Goal: Communication & Community: Ask a question

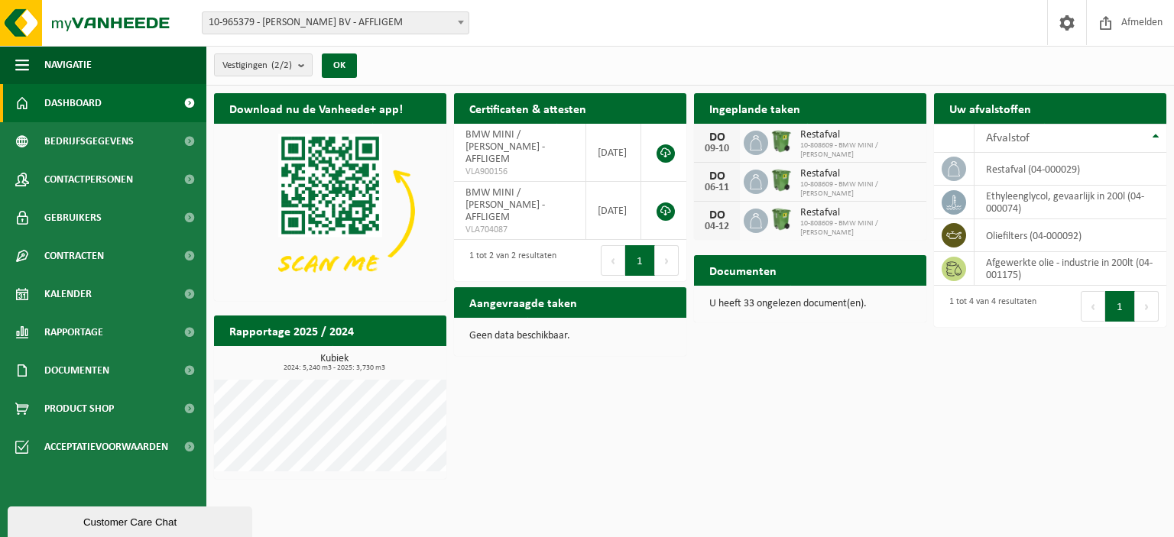
drag, startPoint x: 418, startPoint y: 494, endPoint x: 403, endPoint y: 494, distance: 14.5
click at [418, 494] on html "Vestiging: 10-965379 - [PERSON_NAME] BV - AFFLIGEM 10-808609 - BMW MINI / [PERS…" at bounding box center [587, 268] width 1174 height 537
click at [83, 521] on div "Customer Care Chat" at bounding box center [130, 522] width 222 height 11
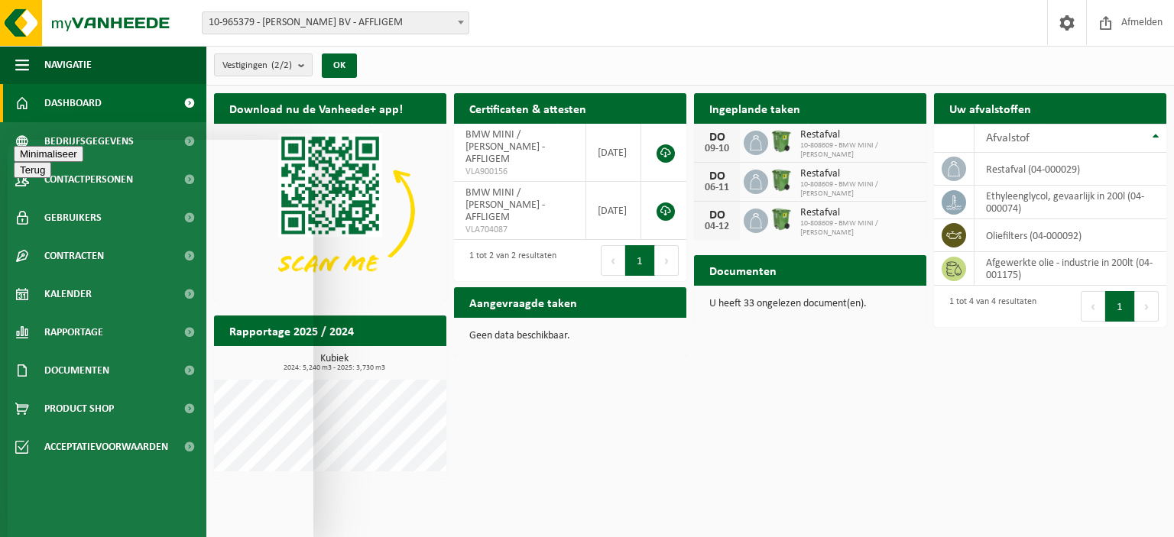
click at [83, 159] on button "Minimaliseer" at bounding box center [49, 154] width 70 height 16
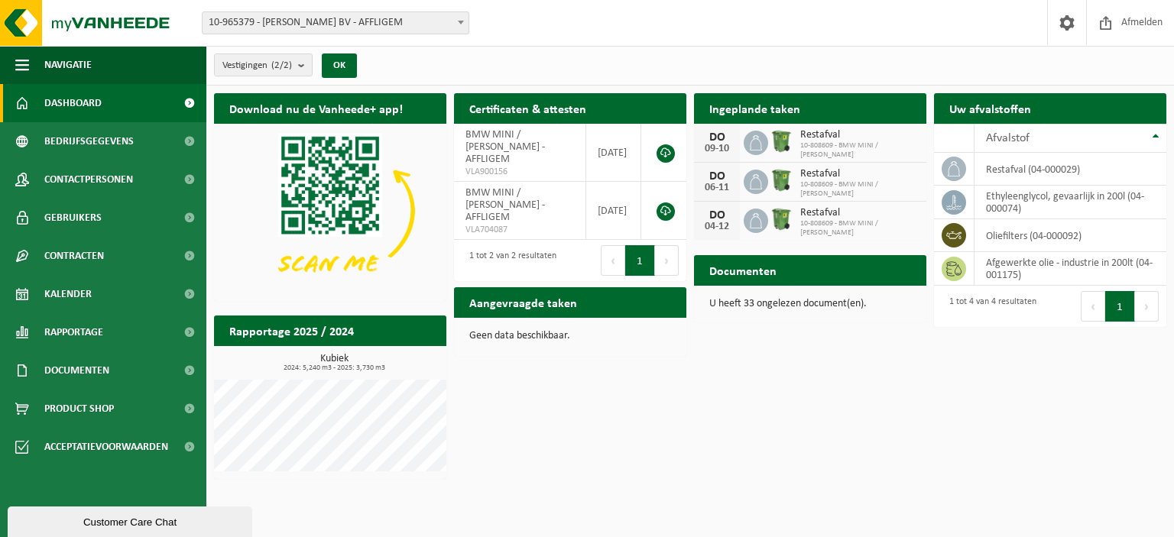
click at [516, 446] on div "Download nu de Vanheede+ app! Verberg Certificaten & attesten Bekijk uw certifi…" at bounding box center [690, 286] width 960 height 401
click at [107, 517] on div "Customer Care Chat" at bounding box center [130, 522] width 222 height 11
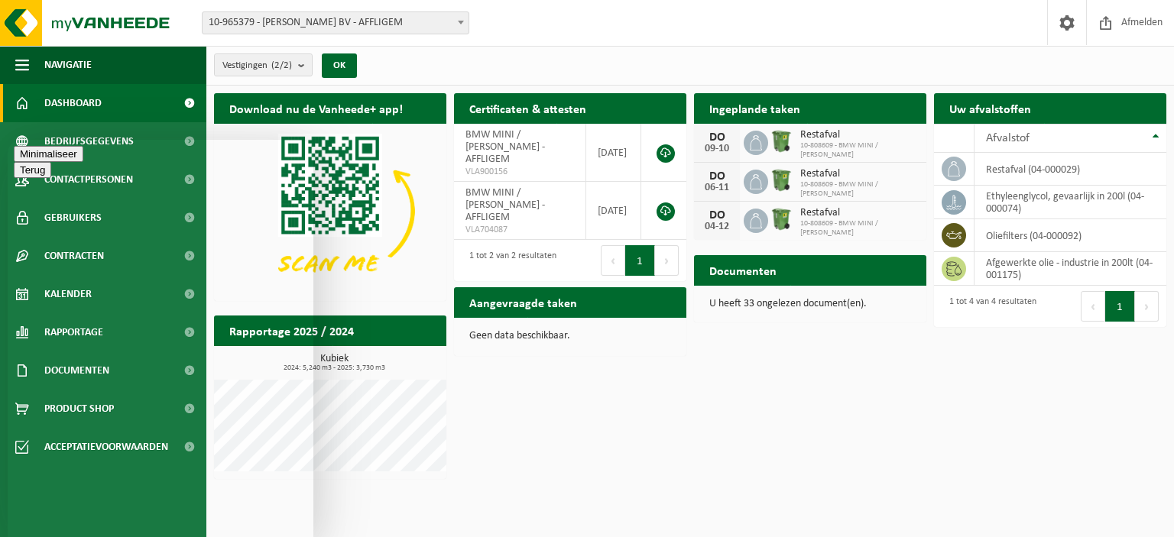
type textarea "Beste,"
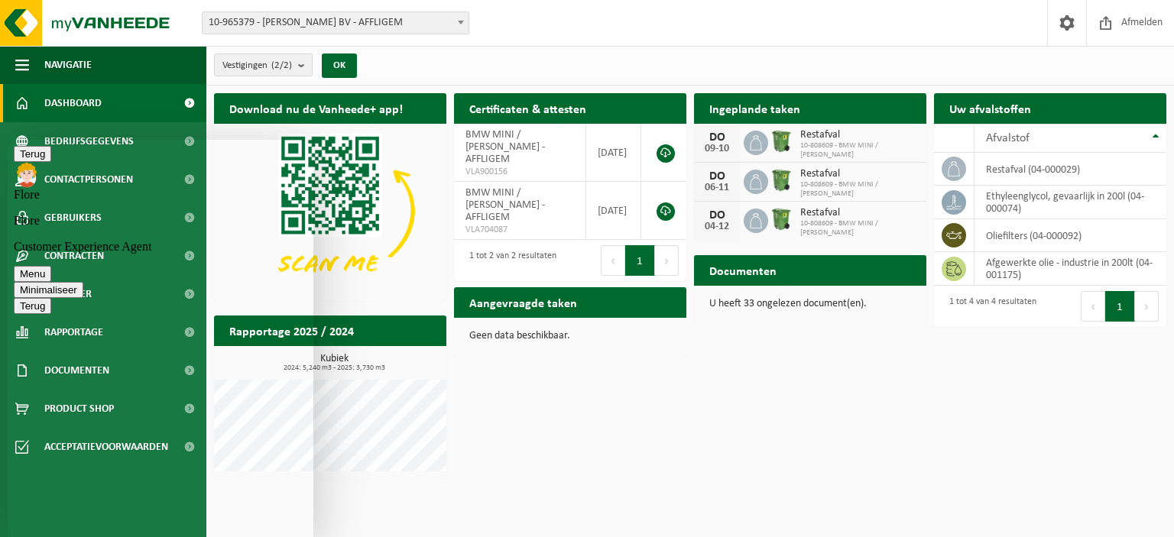
type textarea "ik heb maandag een aanvraag voor ophaling afgewerkte motorolie gedaan maar ik g…"
type textarea "De ophaling is dringeng omdat het vat vol is."
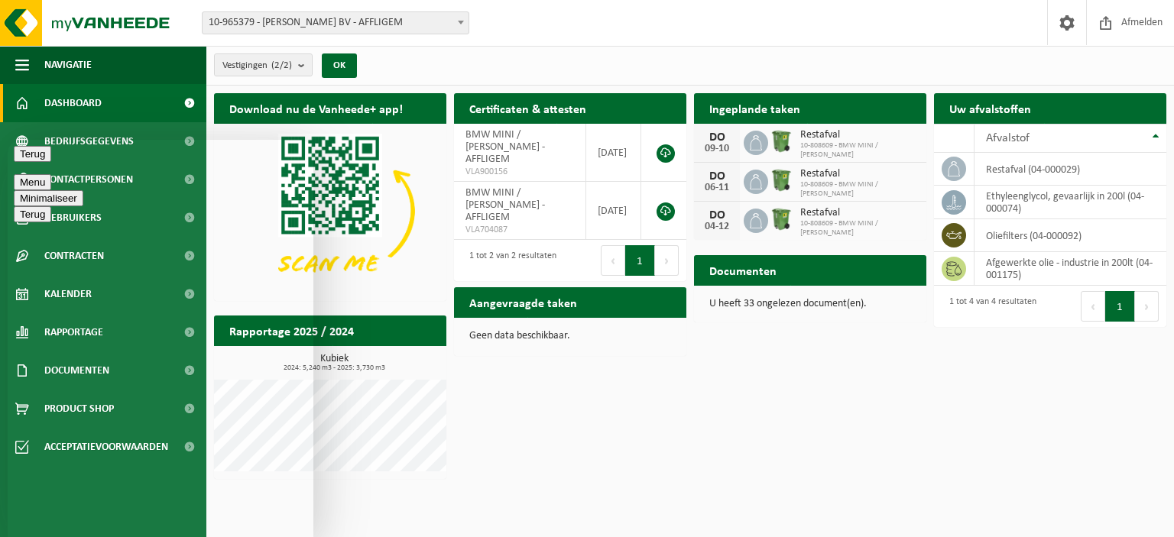
scroll to position [407, 0]
click at [32, 160] on button "Terug" at bounding box center [32, 154] width 37 height 16
click at [622, 425] on div "Download nu de Vanheede+ app! Verberg Certificaten & attesten Bekijk uw certifi…" at bounding box center [690, 286] width 960 height 401
click at [83, 154] on button "Minimaliseer" at bounding box center [49, 154] width 70 height 16
